Goal: Task Accomplishment & Management: Complete application form

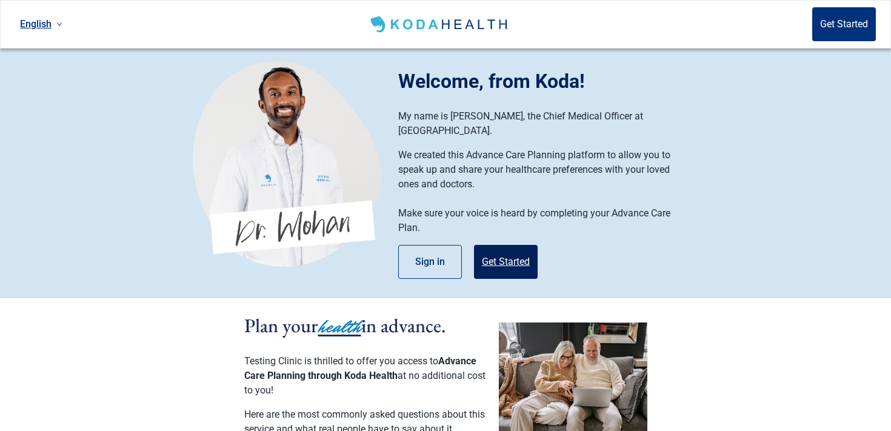
click at [502, 257] on button "Get Started" at bounding box center [506, 262] width 64 height 34
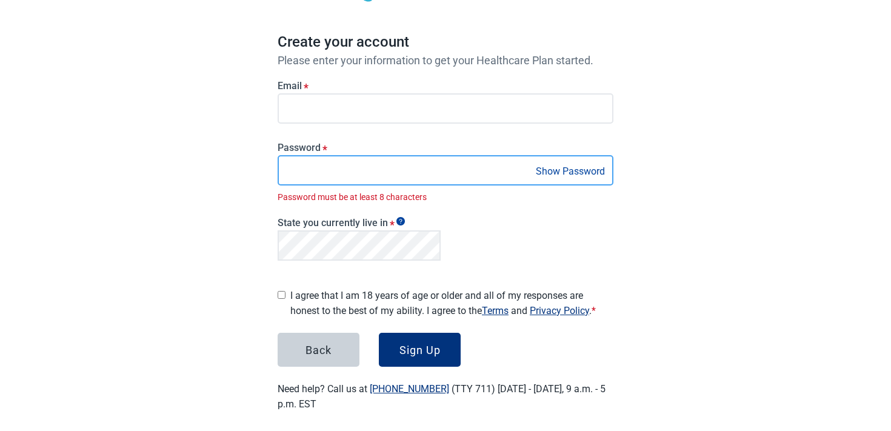
scroll to position [102, 0]
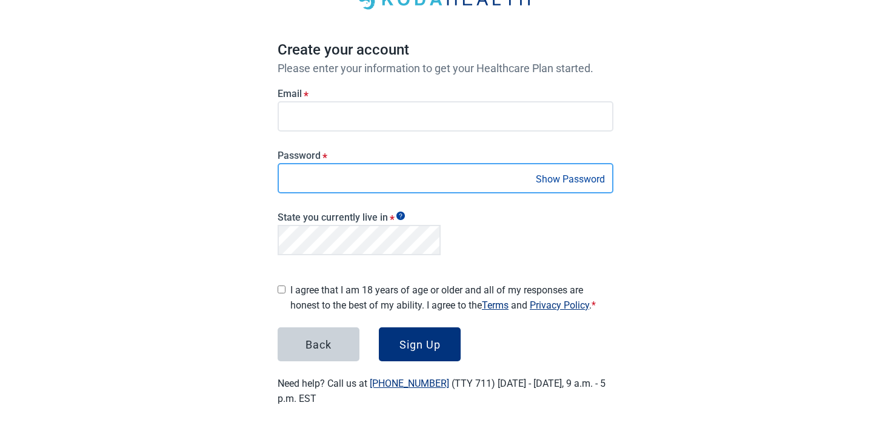
click at [379, 327] on button "Sign Up" at bounding box center [420, 344] width 82 height 34
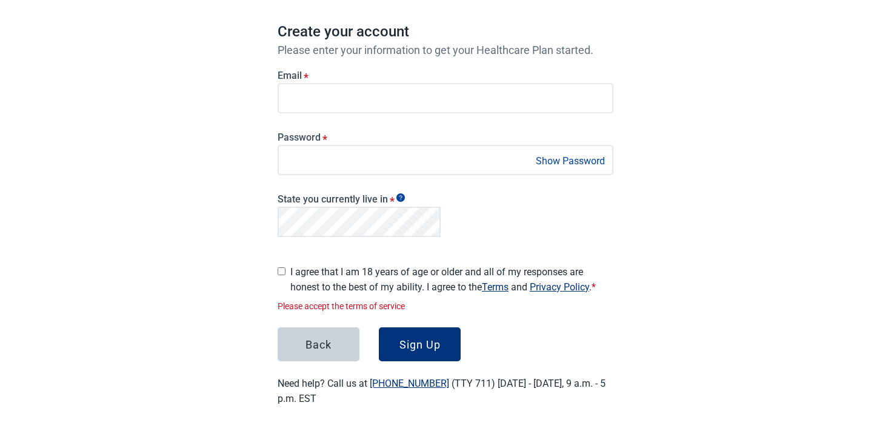
click at [298, 273] on label "I agree that I am 18 years of age or older and all of my responses are honest t…" at bounding box center [451, 279] width 323 height 30
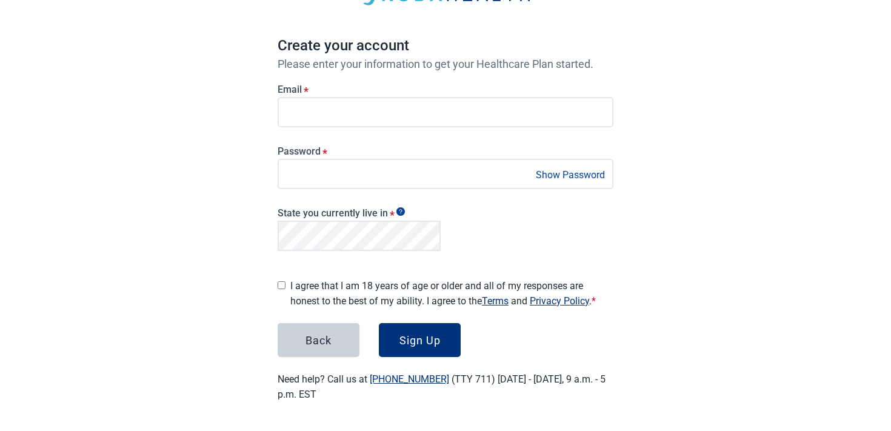
scroll to position [88, 0]
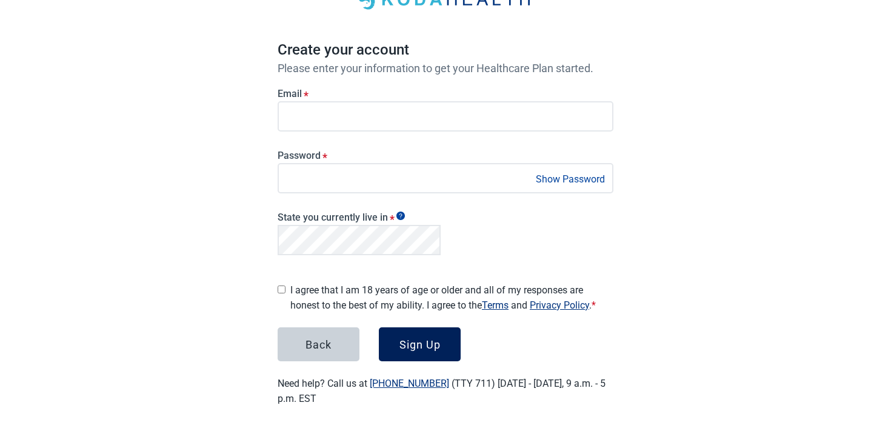
click at [425, 328] on button "Sign Up" at bounding box center [420, 344] width 82 height 34
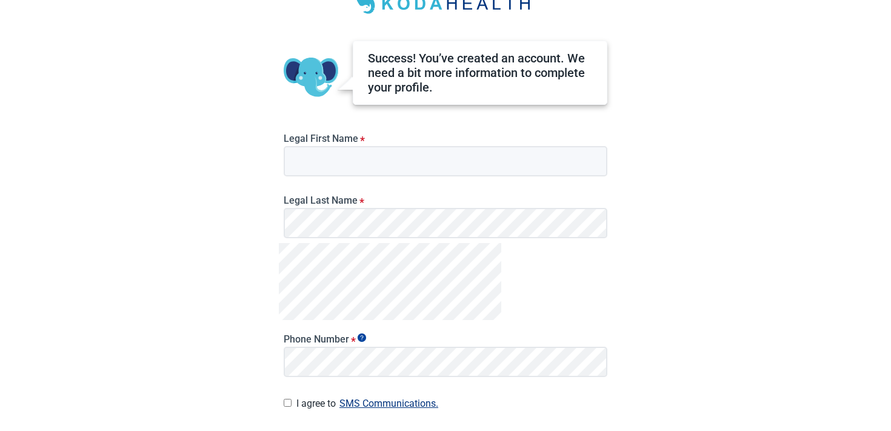
scroll to position [77, 0]
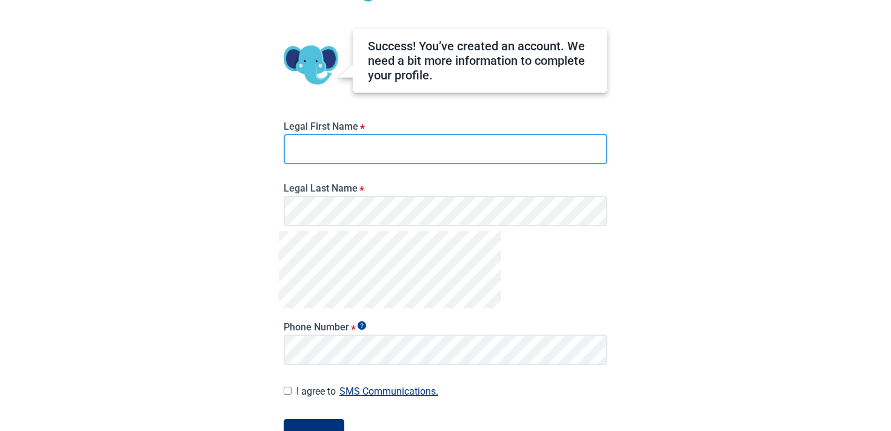
click at [472, 147] on input "Legal First Name *" at bounding box center [446, 149] width 324 height 30
type input "****"
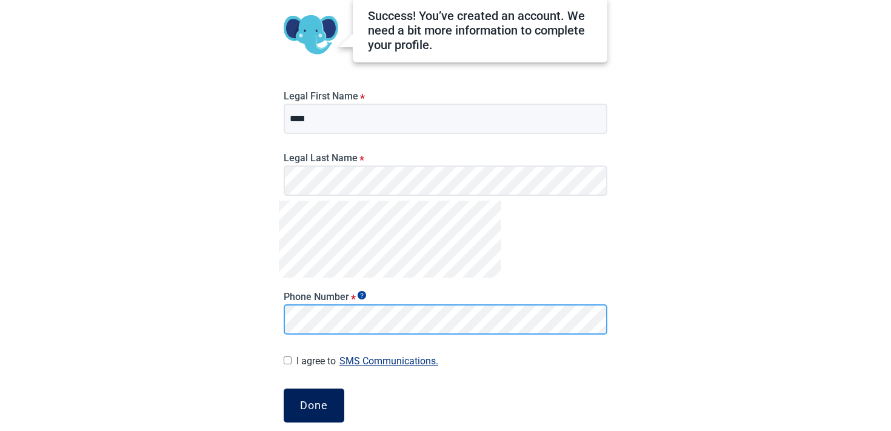
scroll to position [117, 0]
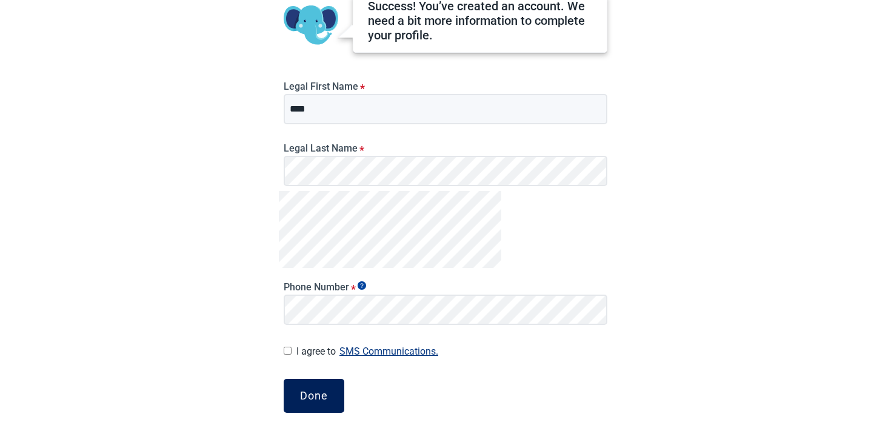
click at [322, 395] on div "Done" at bounding box center [314, 396] width 28 height 12
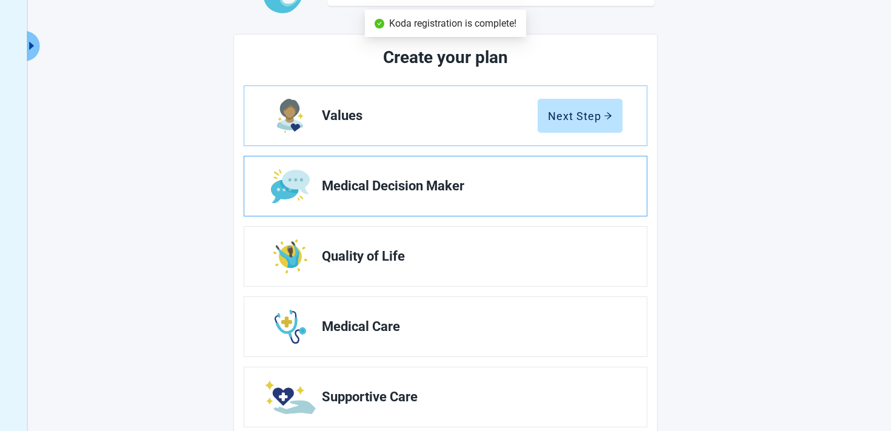
click at [416, 184] on span "Medical Decision Maker" at bounding box center [467, 186] width 291 height 15
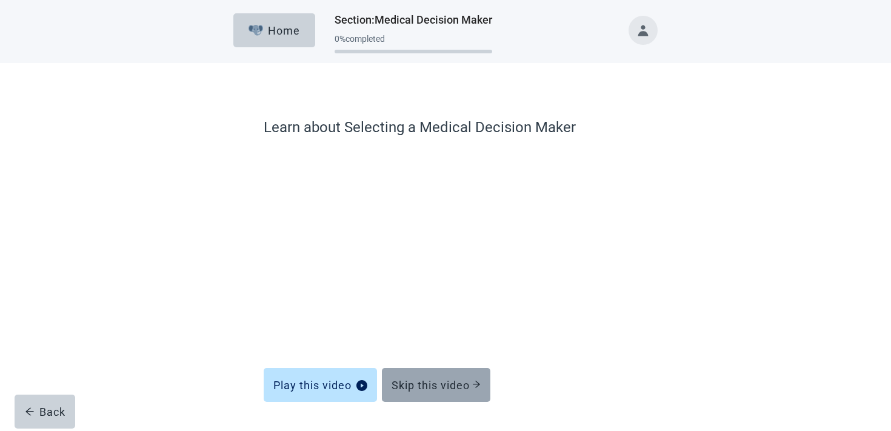
click at [433, 374] on button "Skip this video" at bounding box center [436, 385] width 108 height 34
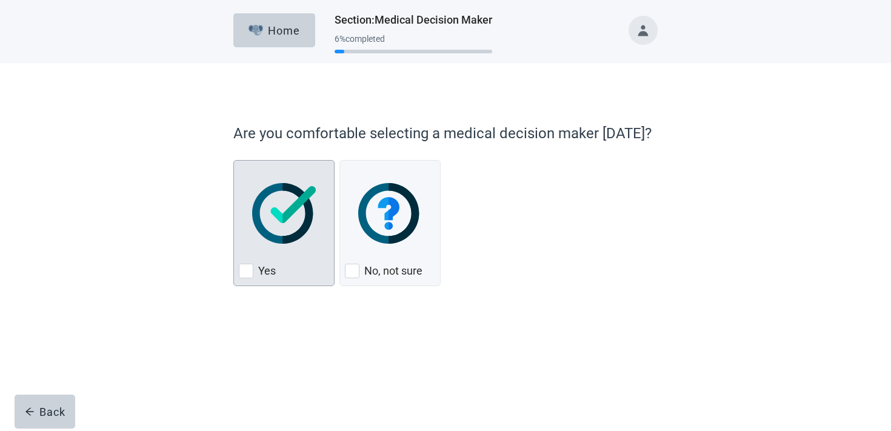
click at [272, 228] on img "Yes, checkbox, not checked" at bounding box center [284, 213] width 64 height 61
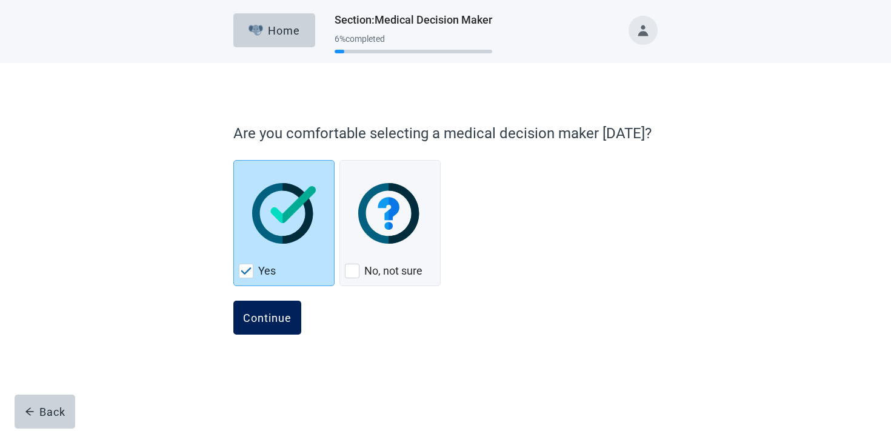
click at [269, 324] on button "Continue" at bounding box center [267, 318] width 68 height 34
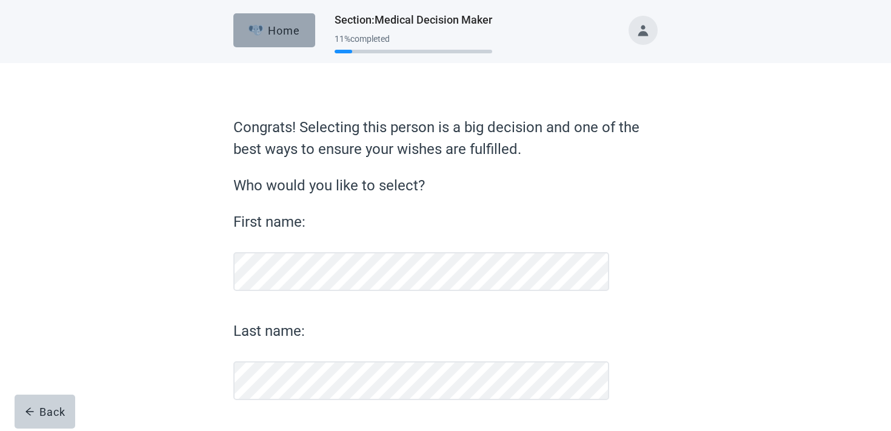
click at [273, 31] on div "Home" at bounding box center [274, 30] width 52 height 12
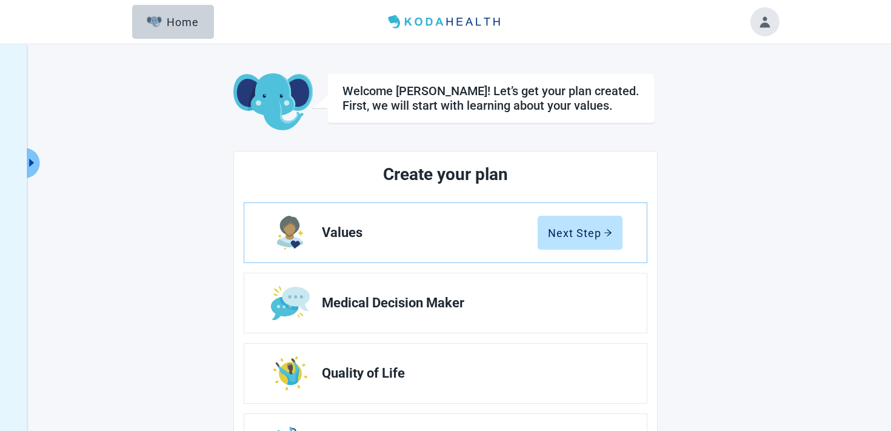
click at [548, 270] on ul "Values Next Step Medical Decision Maker Quality of Life Medical Care Supportive…" at bounding box center [446, 408] width 404 height 412
click at [548, 299] on span "Medical Decision Maker" at bounding box center [467, 303] width 291 height 15
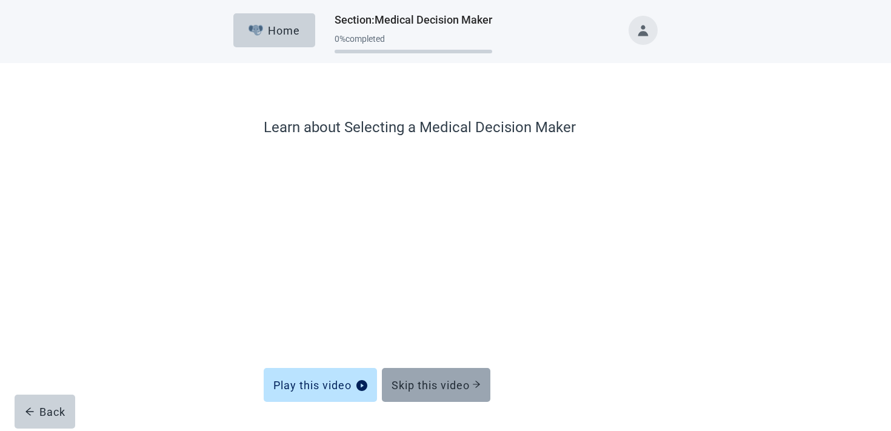
click at [432, 390] on div "Skip this video" at bounding box center [435, 385] width 89 height 12
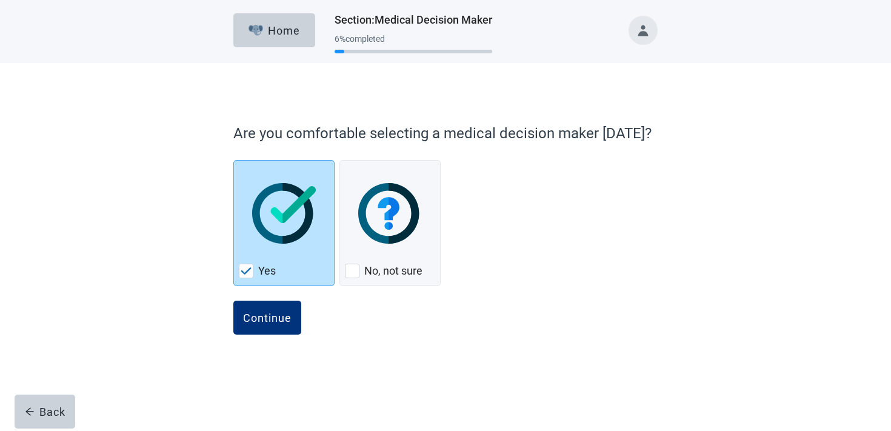
click at [241, 338] on div "Continue" at bounding box center [445, 331] width 424 height 61
click at [246, 321] on div "Continue" at bounding box center [267, 318] width 48 height 12
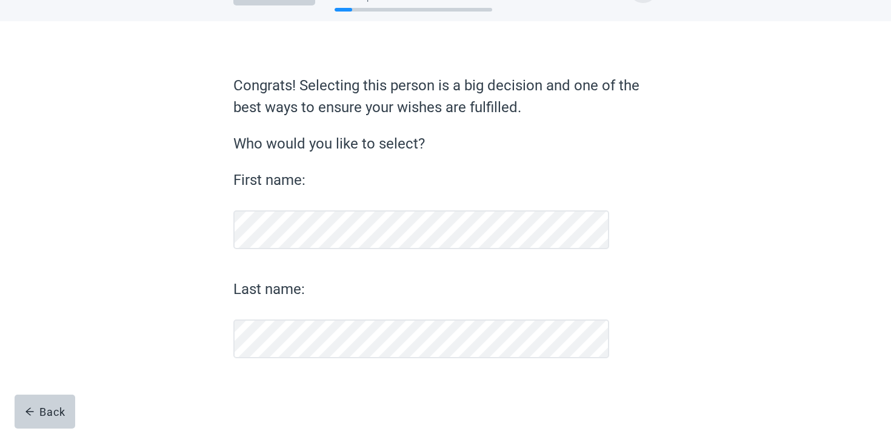
scroll to position [44, 0]
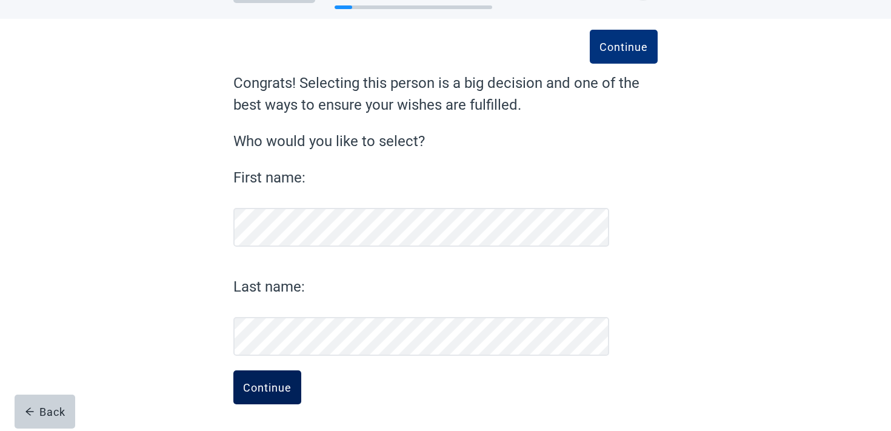
click at [275, 395] on button "Continue" at bounding box center [267, 387] width 68 height 34
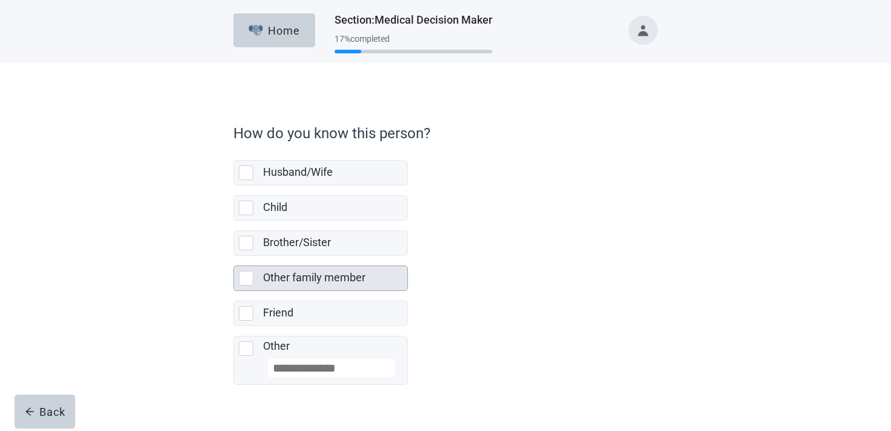
click at [286, 272] on label "Other family member" at bounding box center [314, 277] width 102 height 13
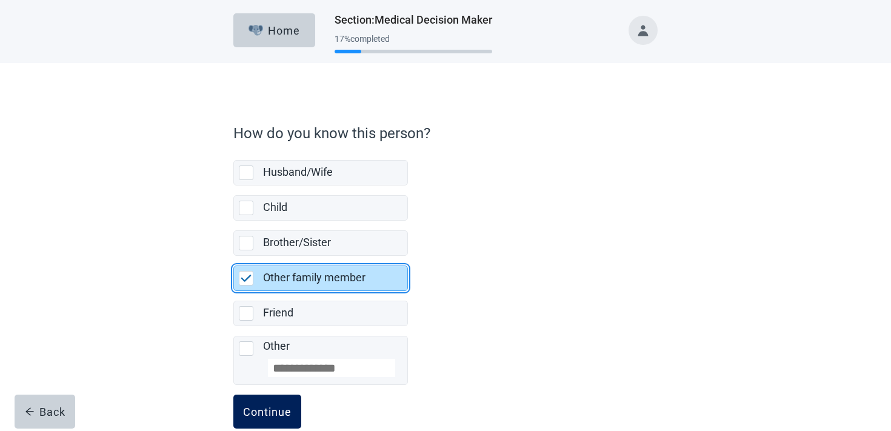
click at [286, 404] on button "Continue" at bounding box center [267, 412] width 68 height 34
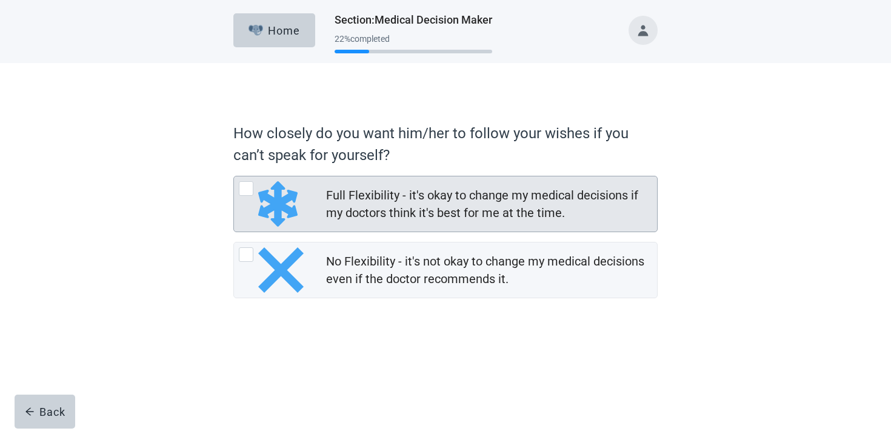
click at [375, 205] on div "Full Flexibility - it's okay to change my medical decisions if my doctors think…" at bounding box center [488, 204] width 324 height 35
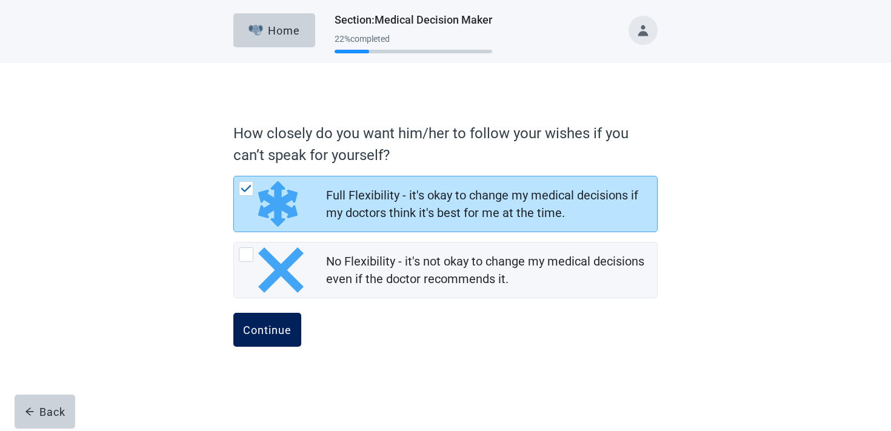
click at [275, 336] on div "Continue" at bounding box center [267, 330] width 48 height 12
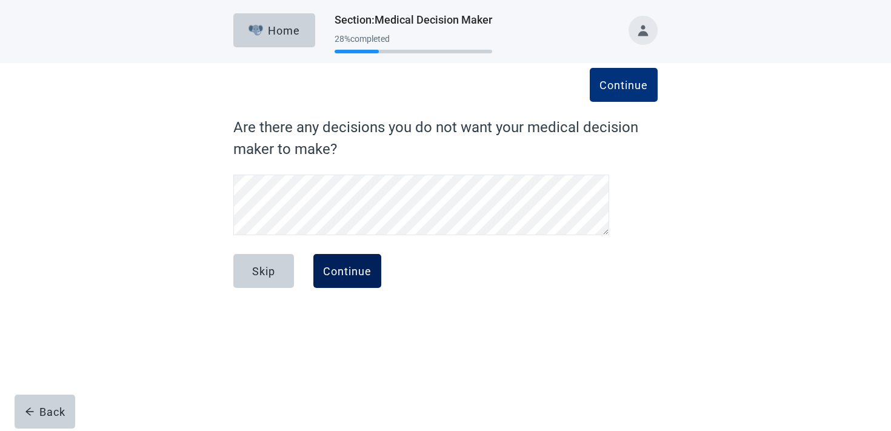
click at [330, 262] on button "Continue" at bounding box center [347, 271] width 68 height 34
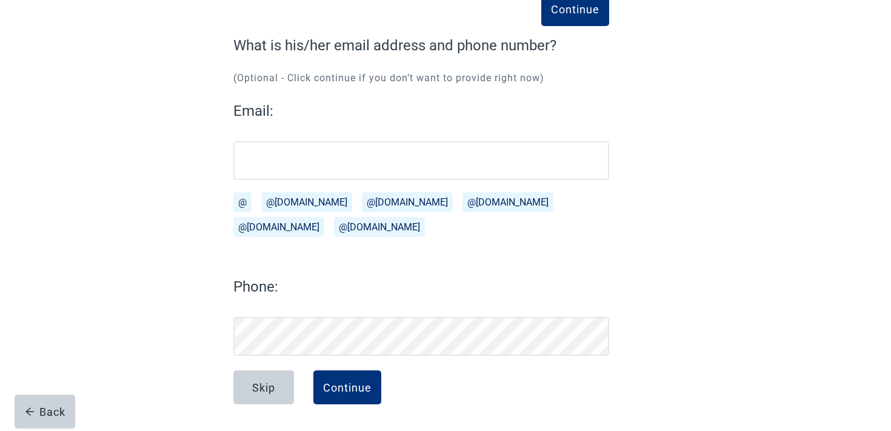
scroll to position [82, 0]
click at [334, 384] on div "Continue" at bounding box center [347, 387] width 48 height 12
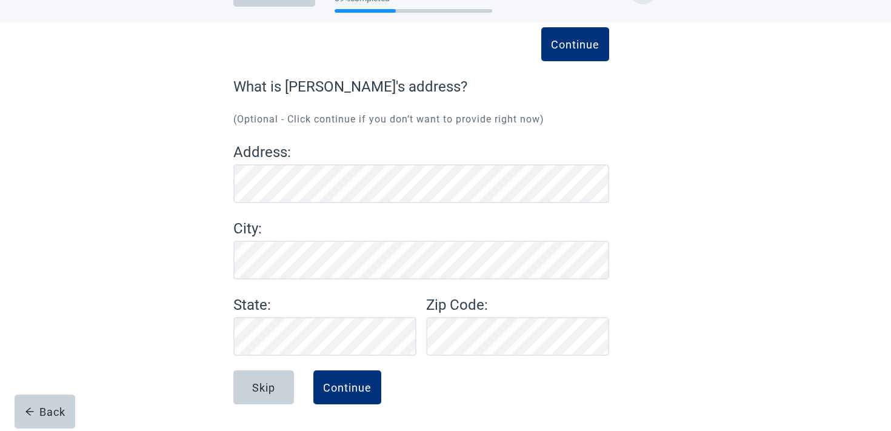
scroll to position [41, 0]
click at [332, 377] on button "Continue" at bounding box center [347, 387] width 68 height 34
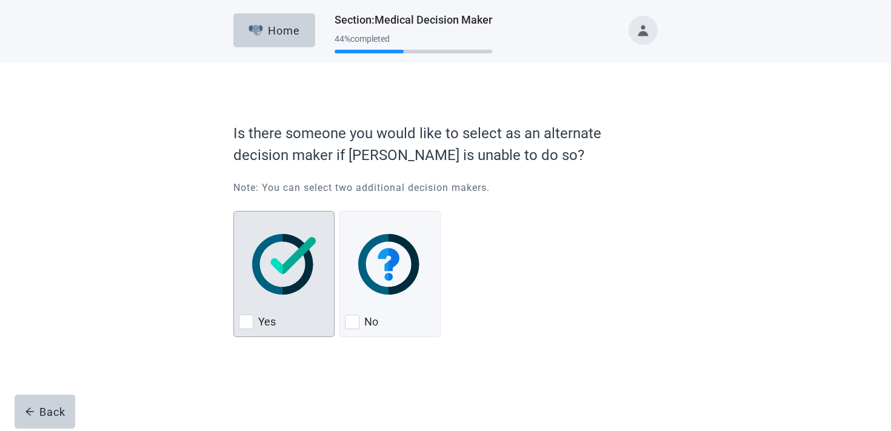
click at [299, 300] on div "Yes, checkbox, not checked" at bounding box center [284, 264] width 90 height 96
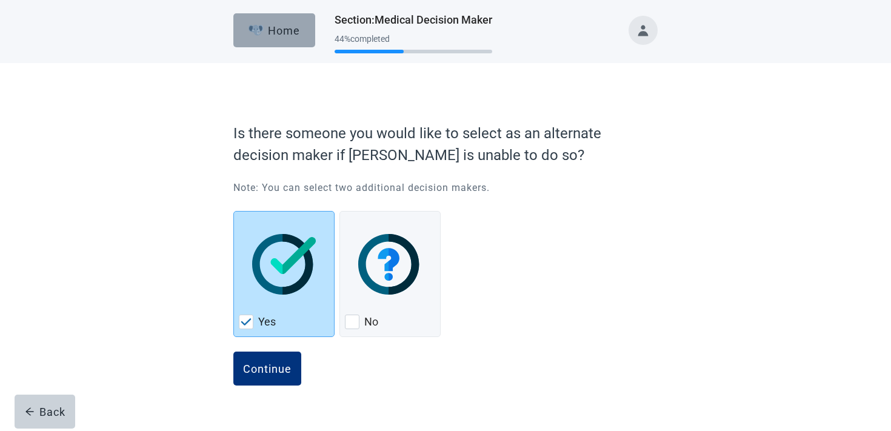
click at [262, 22] on button "Home" at bounding box center [274, 30] width 82 height 34
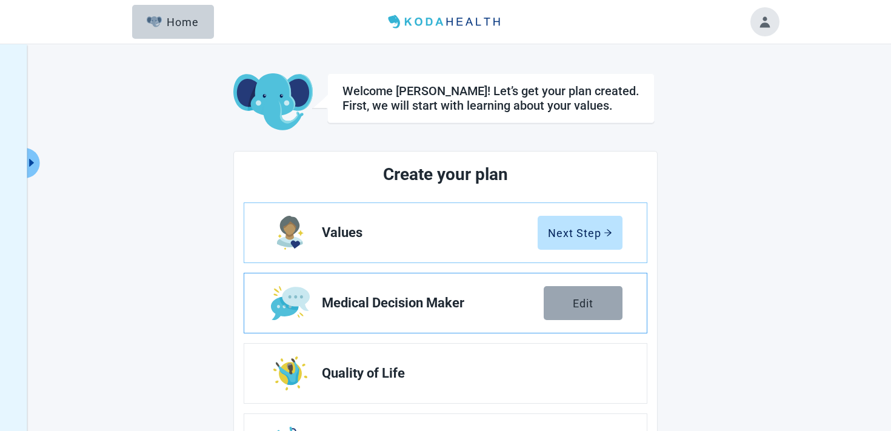
click at [580, 299] on div "Edit" at bounding box center [583, 303] width 21 height 12
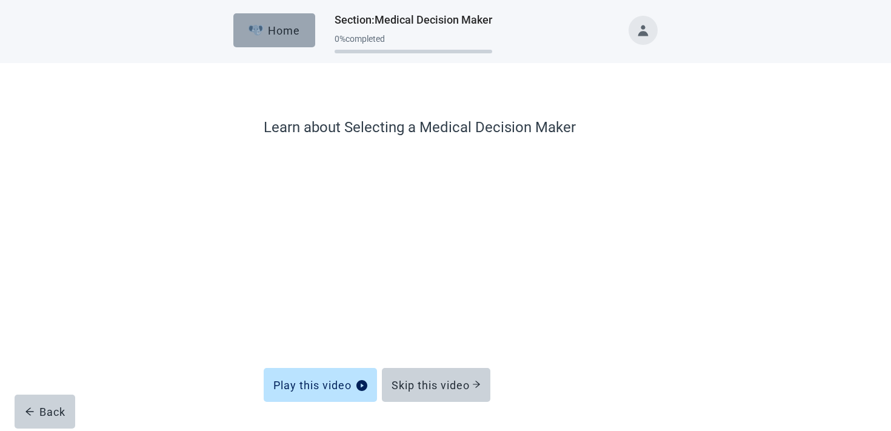
click at [290, 38] on button "Home" at bounding box center [274, 30] width 82 height 34
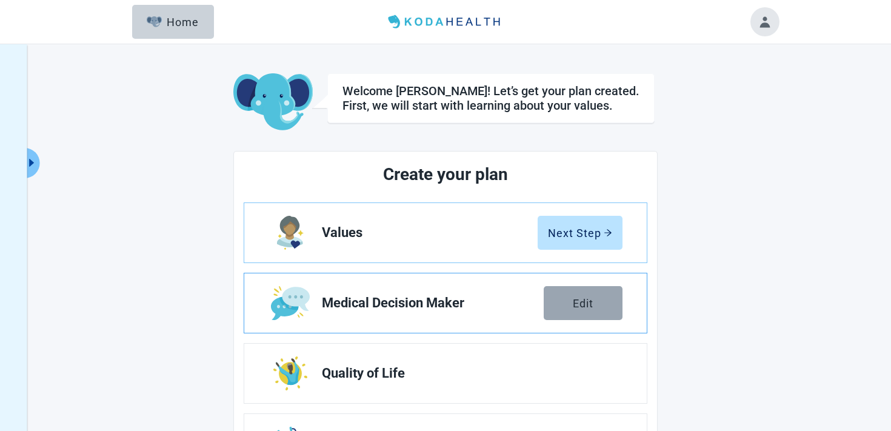
click at [557, 287] on button "Edit" at bounding box center [583, 303] width 79 height 34
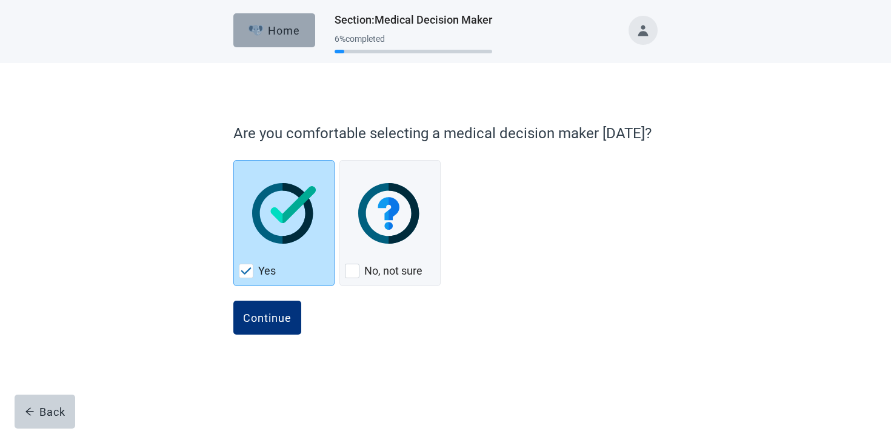
click at [290, 19] on button "Home" at bounding box center [274, 30] width 82 height 34
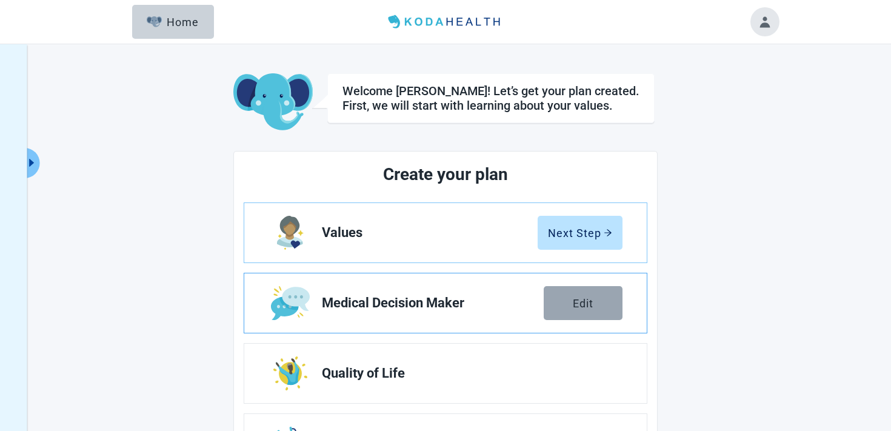
click at [564, 301] on button "Edit" at bounding box center [583, 303] width 79 height 34
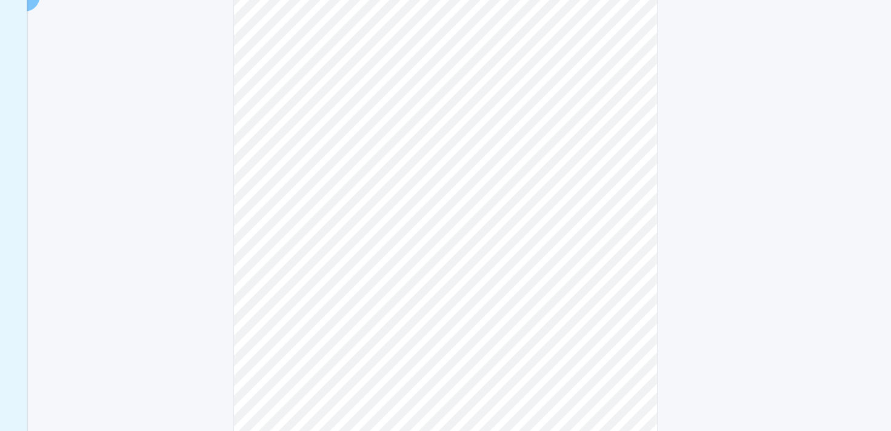
scroll to position [168, 0]
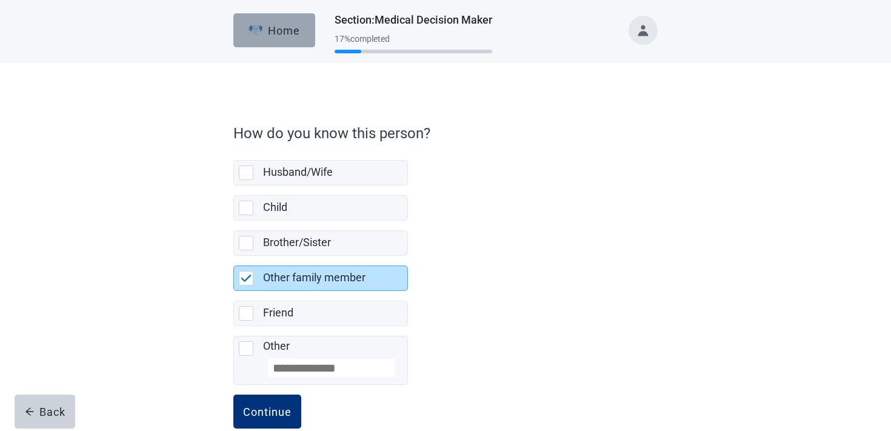
click at [264, 30] on div "Home" at bounding box center [274, 30] width 52 height 12
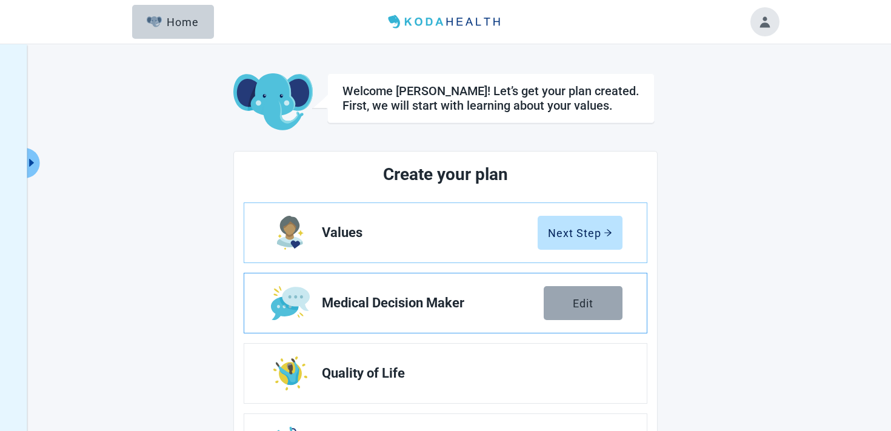
click at [570, 301] on button "Edit" at bounding box center [583, 303] width 79 height 34
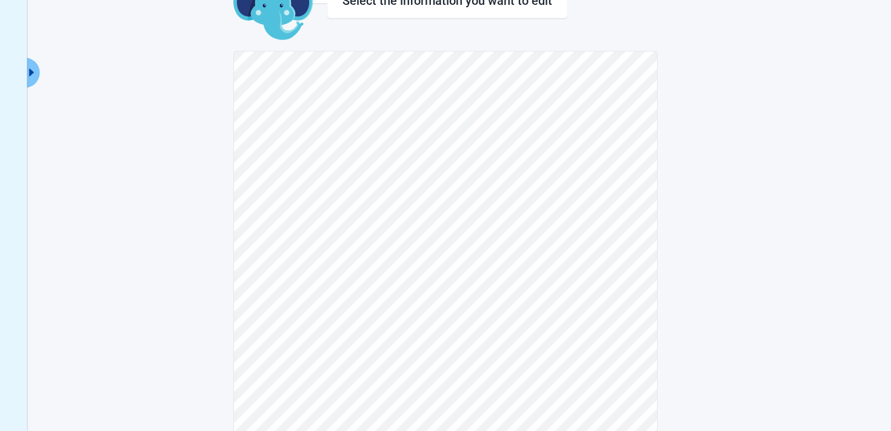
scroll to position [145, 0]
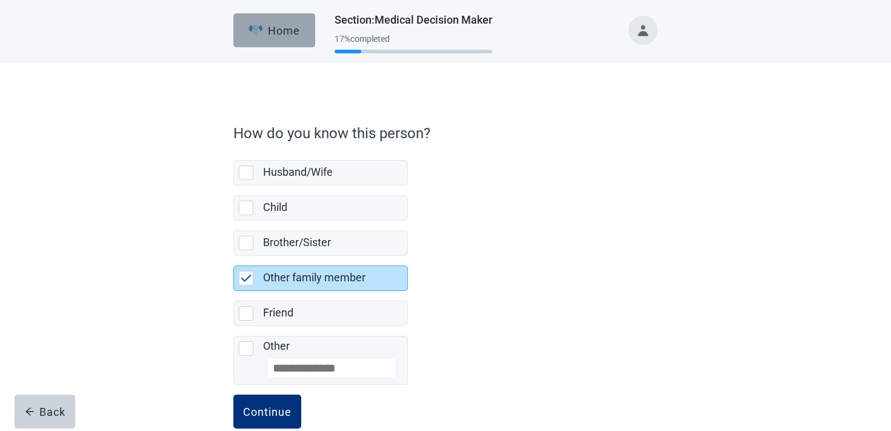
click at [273, 36] on button "Home" at bounding box center [274, 30] width 82 height 34
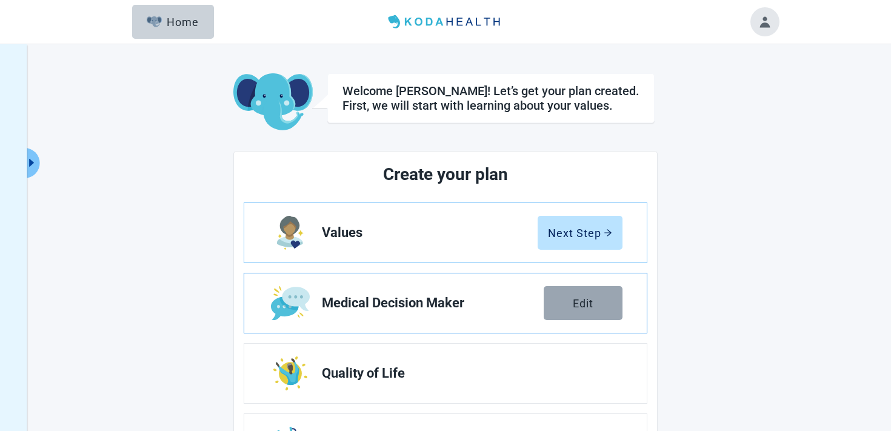
click at [574, 301] on div "Edit" at bounding box center [583, 303] width 21 height 12
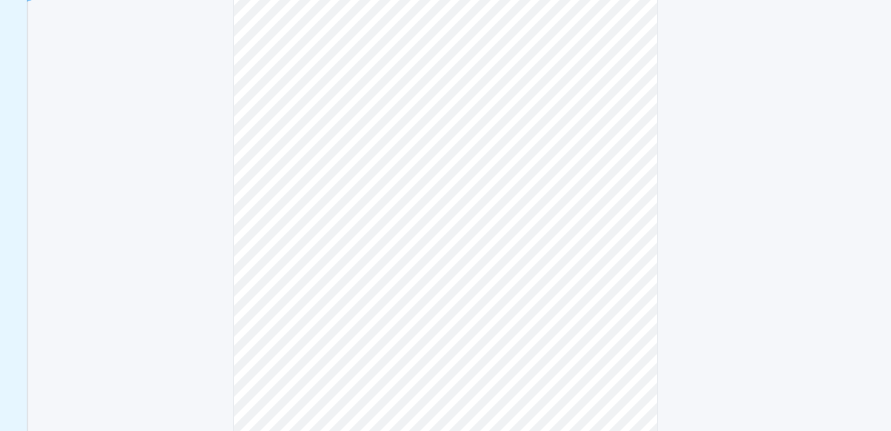
scroll to position [180, 0]
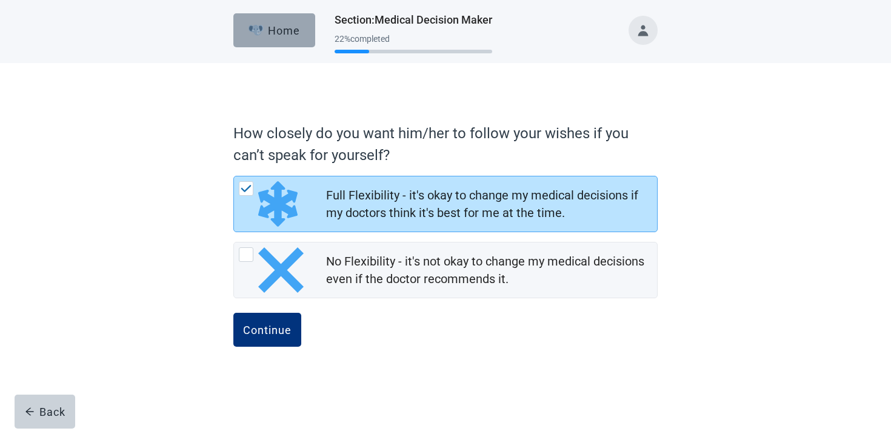
click at [272, 17] on button "Home" at bounding box center [274, 30] width 82 height 34
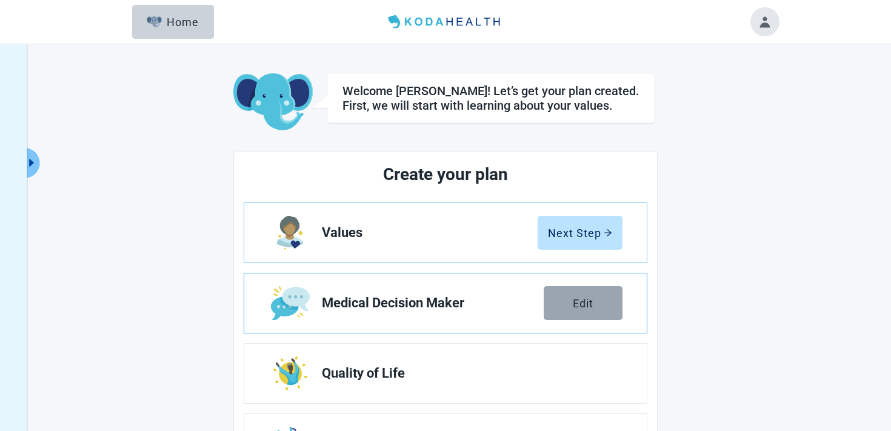
click at [586, 306] on div "Edit" at bounding box center [583, 303] width 21 height 12
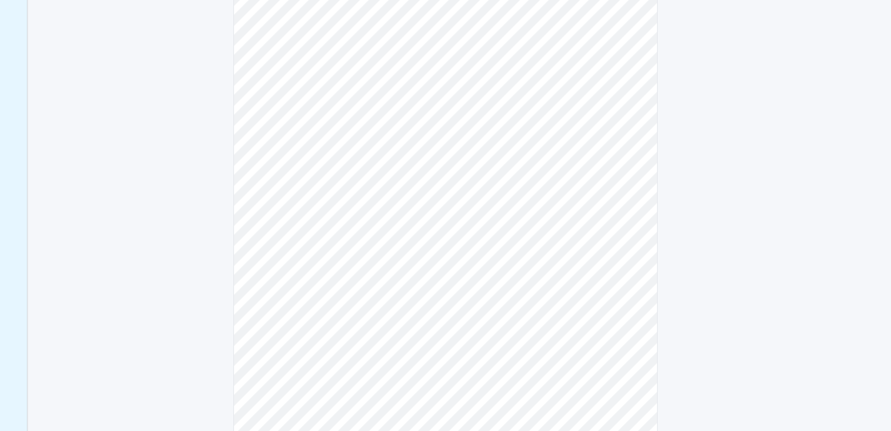
scroll to position [250, 0]
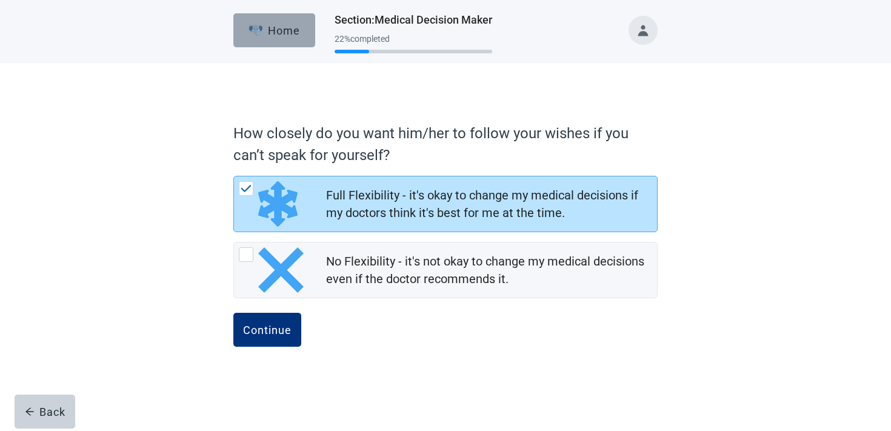
click at [298, 32] on div "Home" at bounding box center [274, 30] width 52 height 12
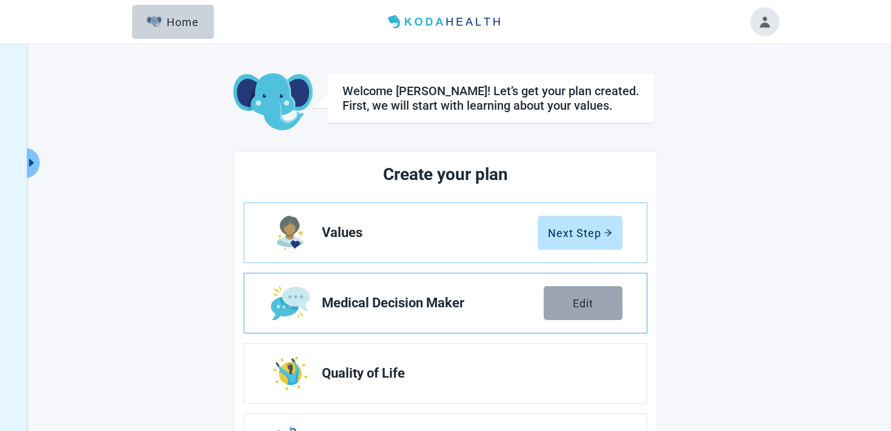
click at [591, 296] on button "Edit" at bounding box center [583, 303] width 79 height 34
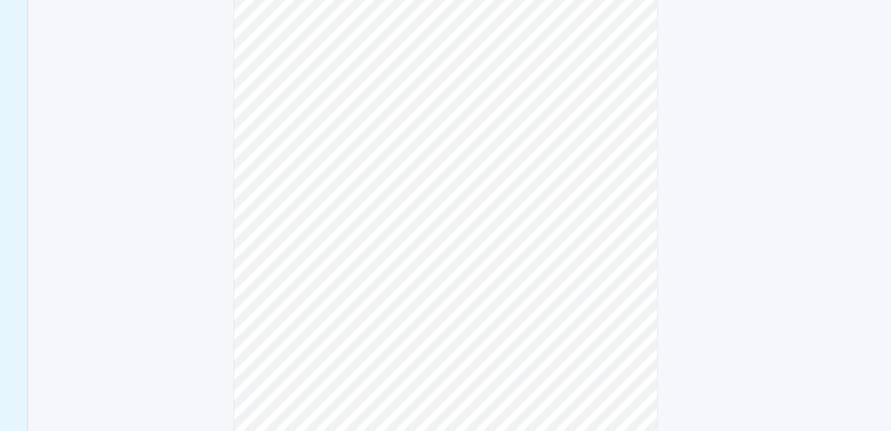
scroll to position [293, 0]
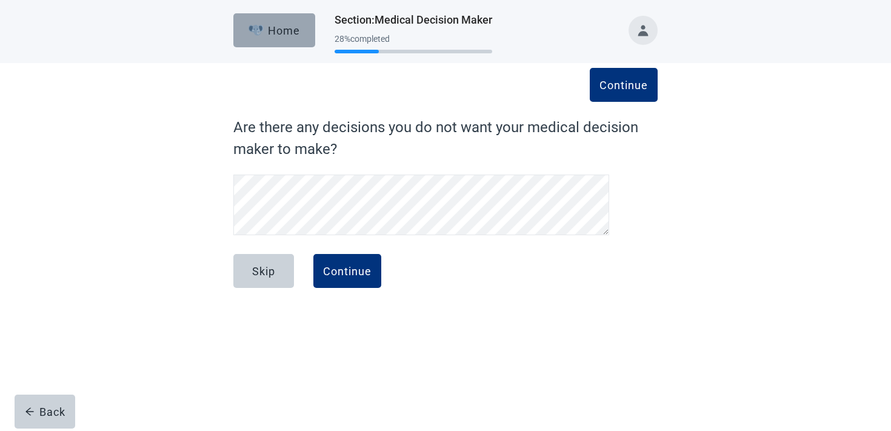
click at [278, 30] on div "Home" at bounding box center [274, 30] width 52 height 12
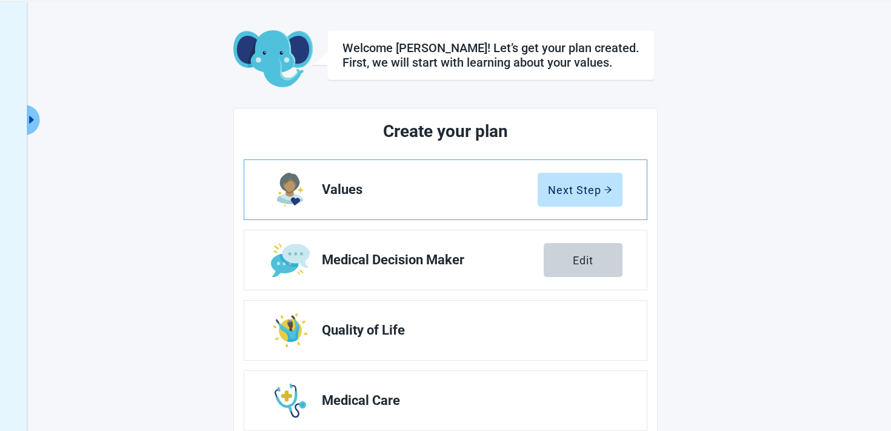
scroll to position [114, 0]
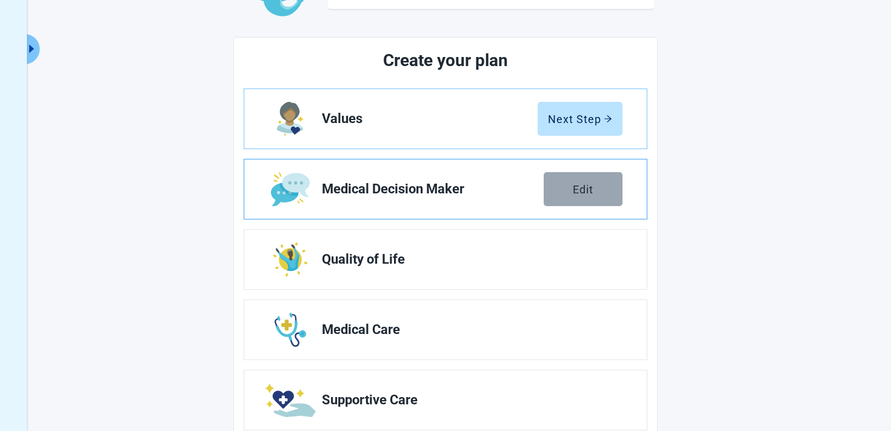
click at [582, 179] on button "Edit" at bounding box center [583, 189] width 79 height 34
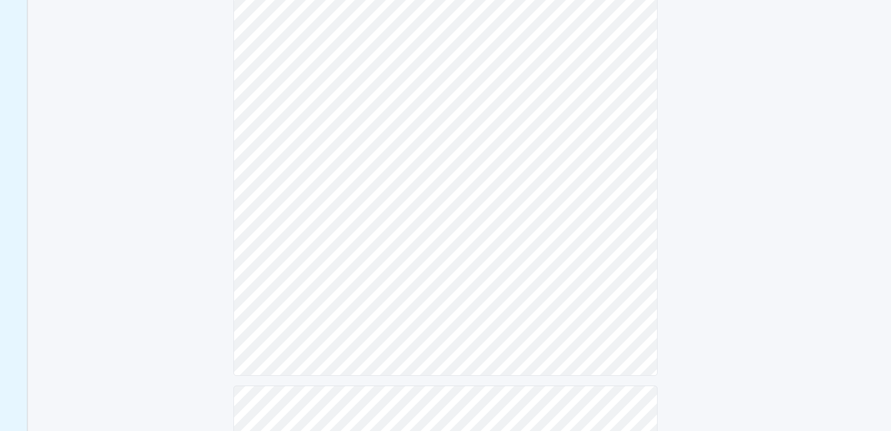
scroll to position [389, 0]
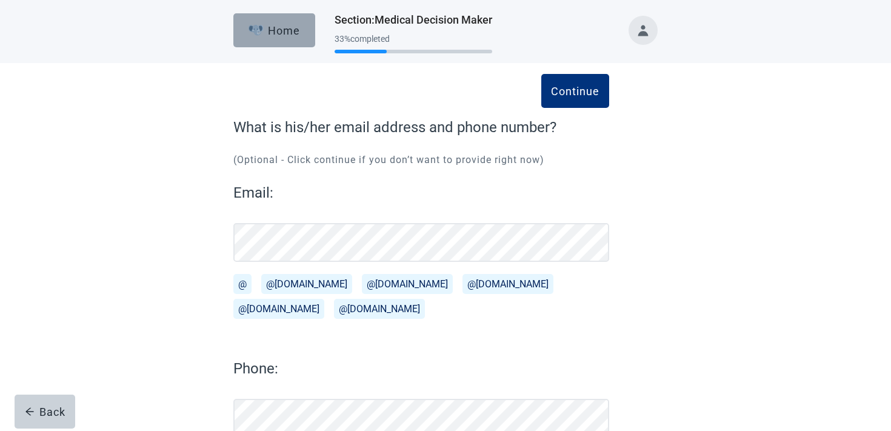
click at [275, 35] on div "Home" at bounding box center [274, 30] width 52 height 12
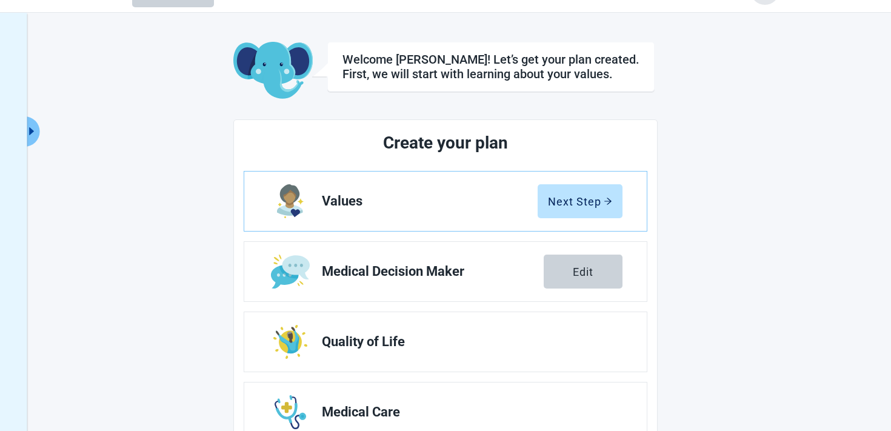
scroll to position [66, 0]
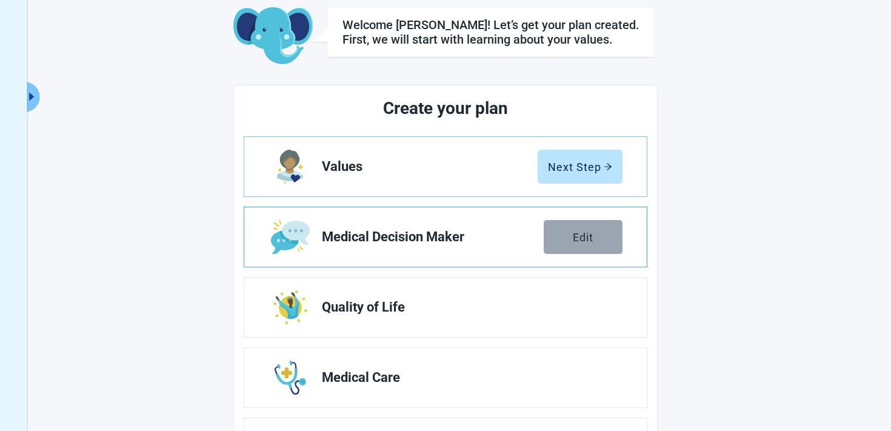
click at [566, 242] on button "Edit" at bounding box center [583, 237] width 79 height 34
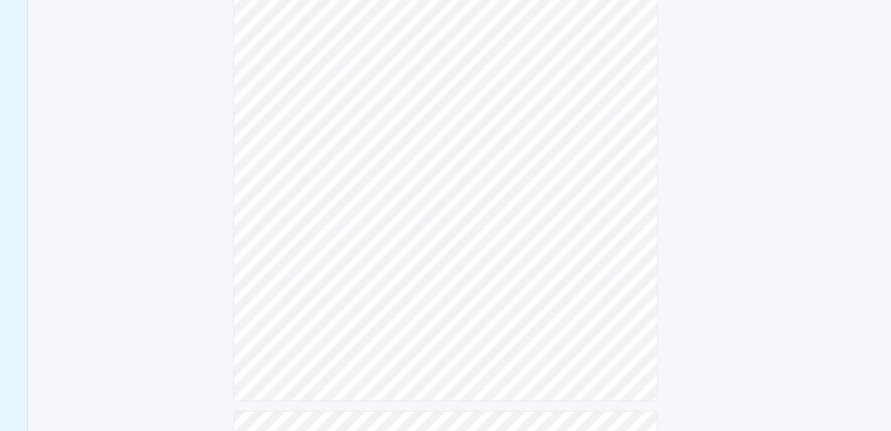
scroll to position [445, 0]
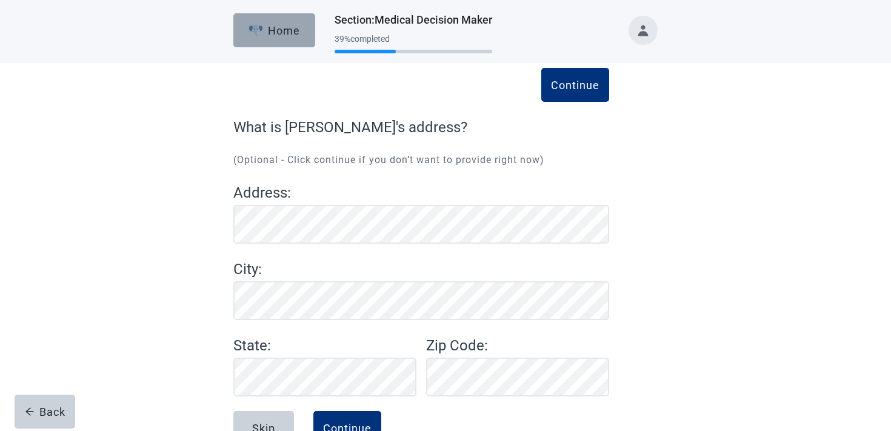
click at [259, 27] on img "button" at bounding box center [255, 30] width 15 height 11
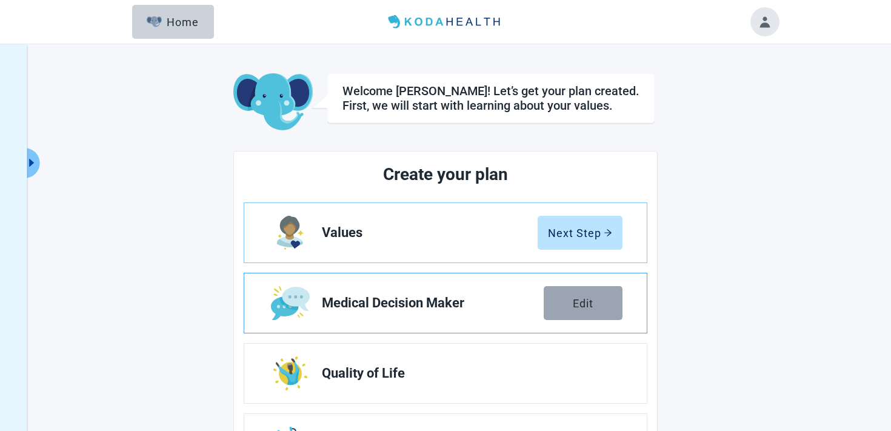
click at [567, 301] on button "Edit" at bounding box center [583, 303] width 79 height 34
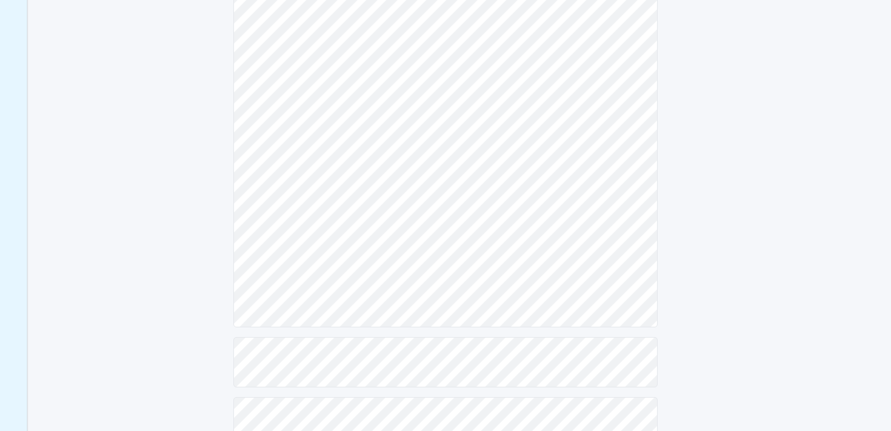
scroll to position [416, 0]
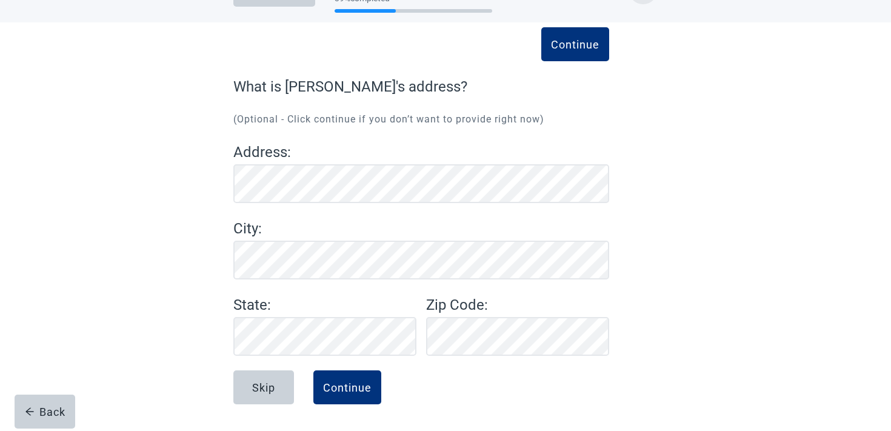
scroll to position [41, 0]
click at [361, 395] on button "Continue" at bounding box center [347, 387] width 68 height 34
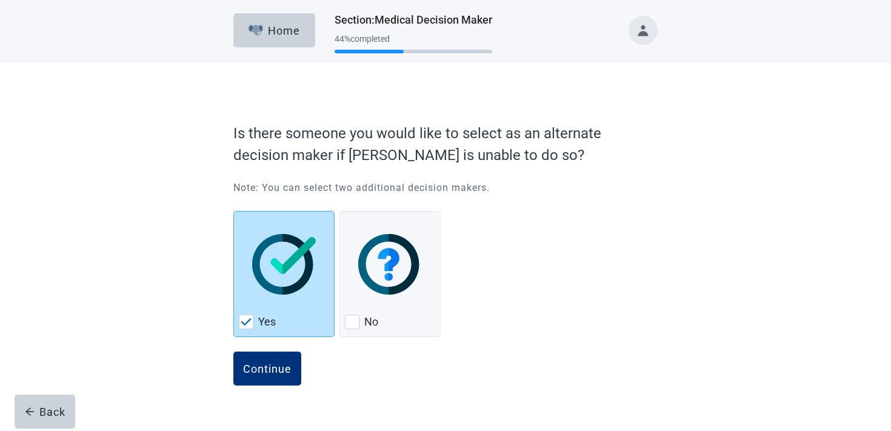
click at [639, 25] on button "Toggle account menu" at bounding box center [642, 30] width 29 height 29
click at [634, 168] on span "Logout" at bounding box center [643, 161] width 110 height 13
